Goal: Transaction & Acquisition: Purchase product/service

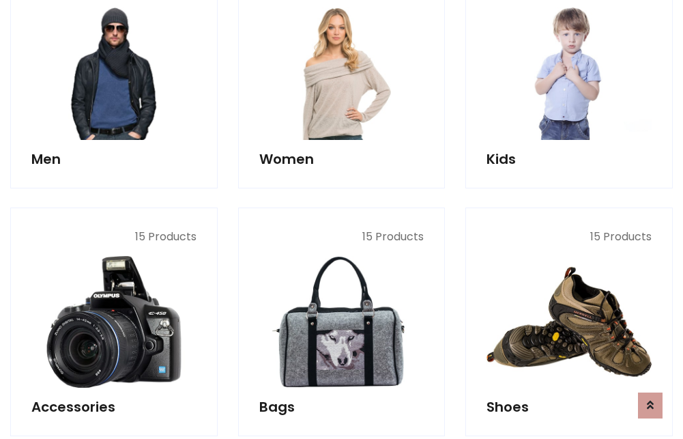
scroll to position [990, 0]
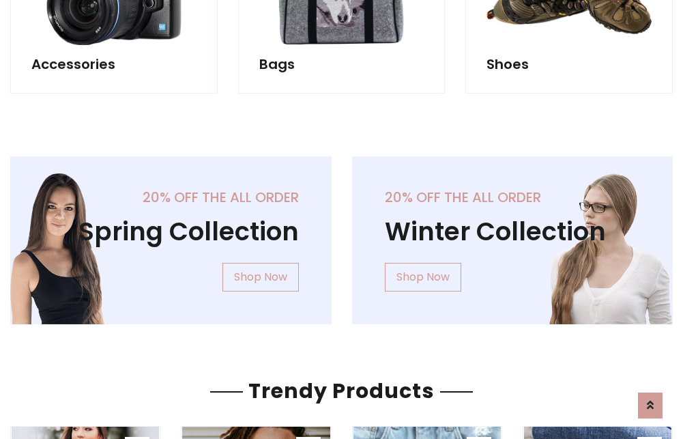
click at [342, 235] on div "20% off the all order Winter Collection Shop Now" at bounding box center [513, 251] width 342 height 190
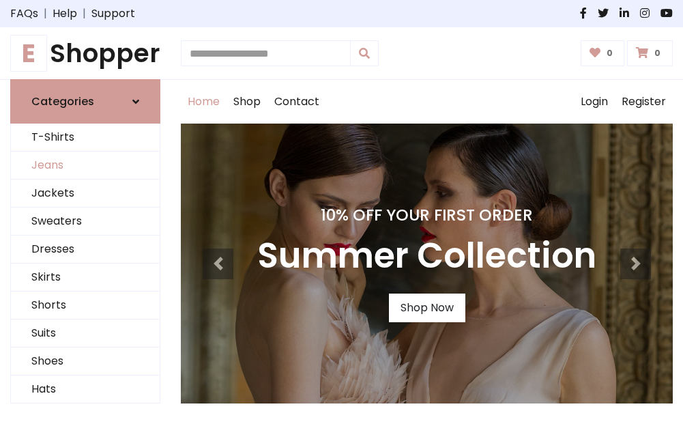
click at [85, 166] on link "Jeans" at bounding box center [85, 165] width 149 height 28
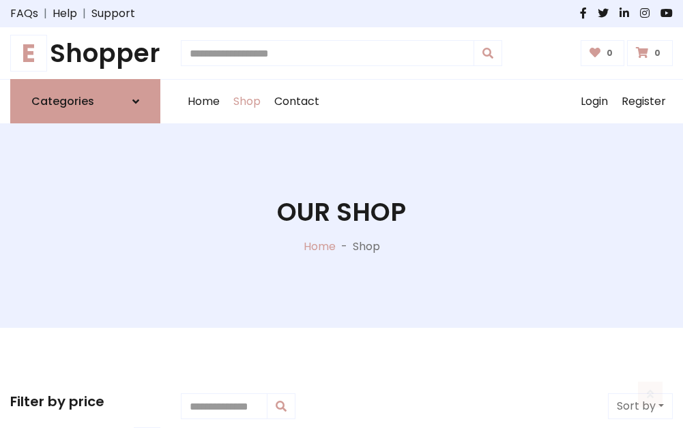
scroll to position [430, 0]
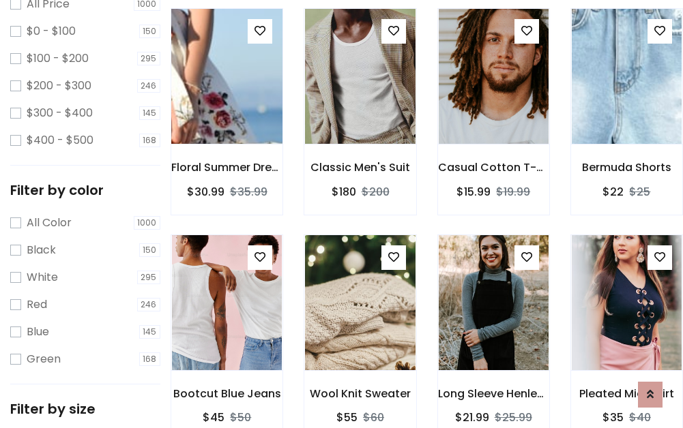
click at [226, 106] on img at bounding box center [227, 76] width 132 height 327
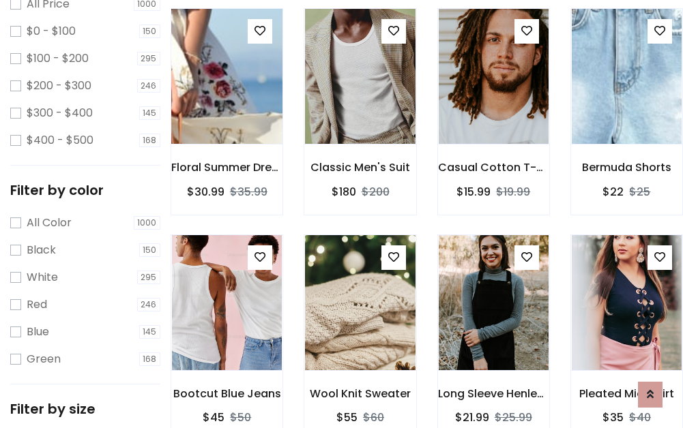
scroll to position [400, 0]
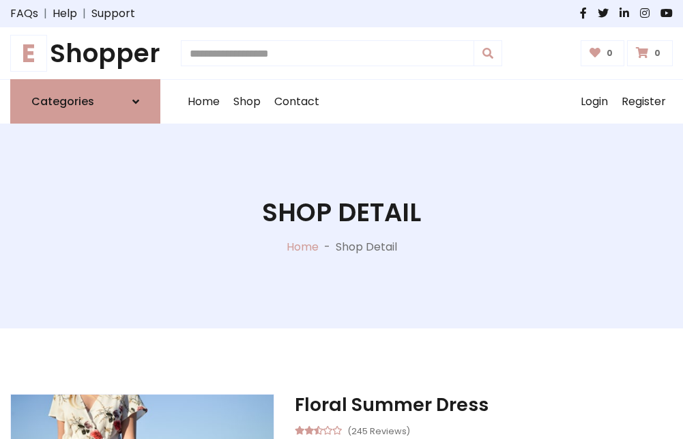
scroll to position [147, 0]
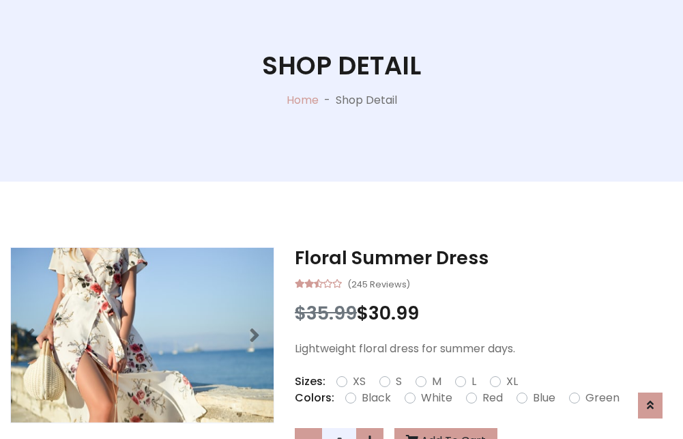
click at [490, 398] on label "Red" at bounding box center [492, 397] width 20 height 16
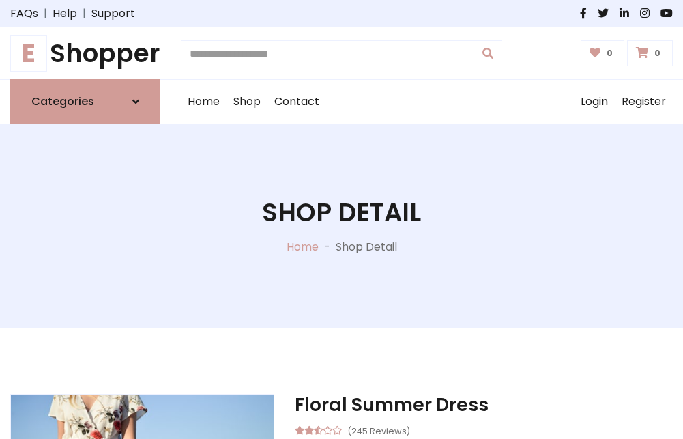
scroll to position [147, 0]
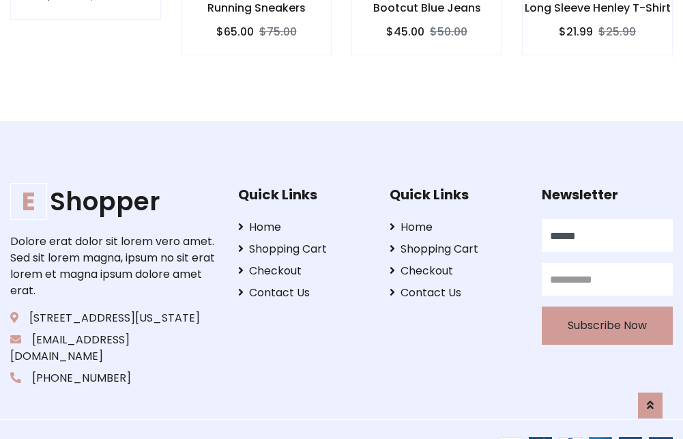
type input "******"
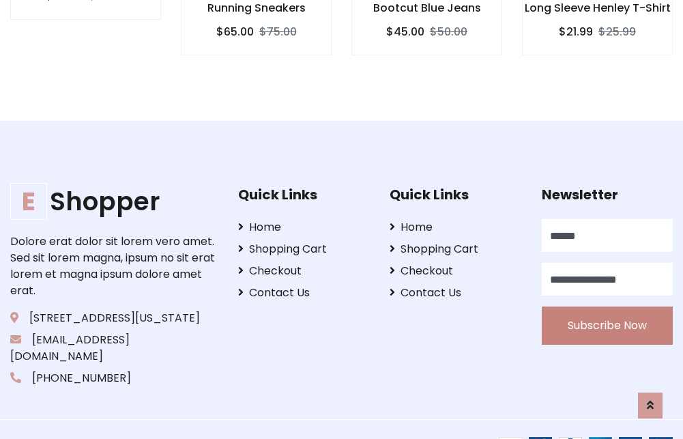
type input "**********"
click at [606, 309] on button "Subscribe Now" at bounding box center [607, 325] width 131 height 38
